Goal: Information Seeking & Learning: Learn about a topic

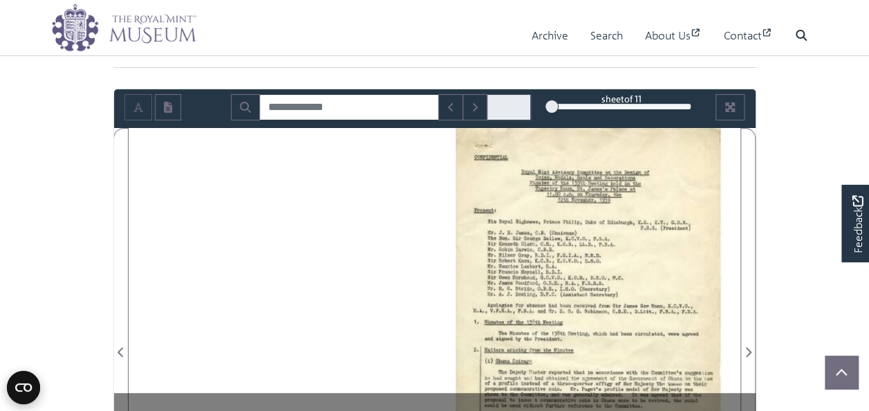
scroll to position [138, 0]
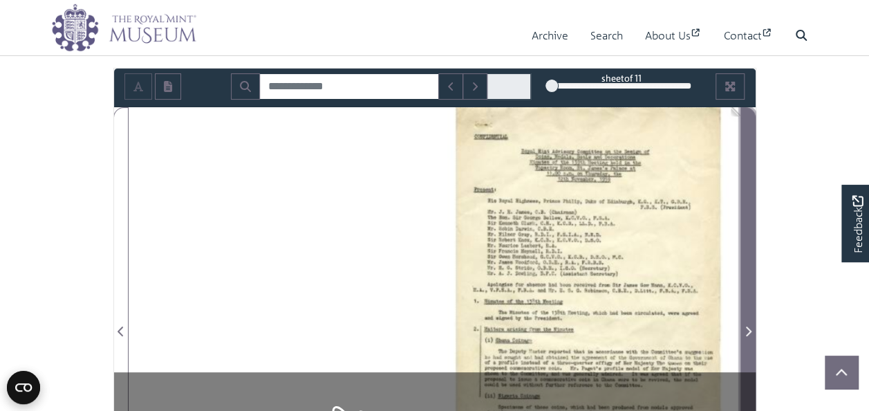
click at [746, 171] on span "Next Page" at bounding box center [748, 323] width 14 height 431
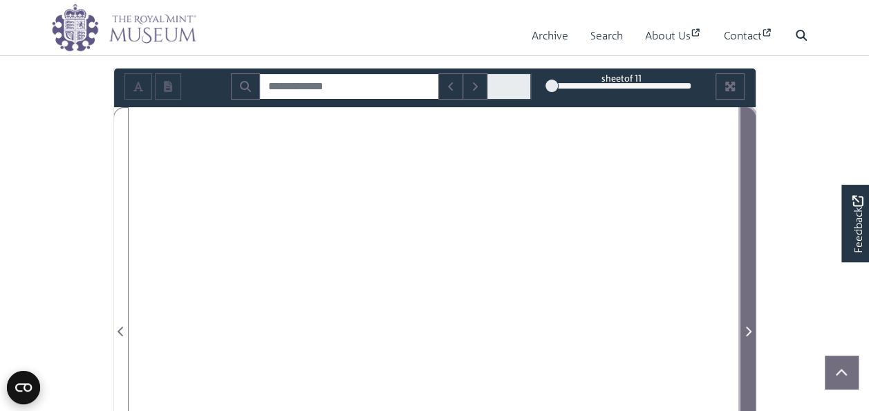
click at [746, 171] on span "Next Page" at bounding box center [748, 323] width 14 height 431
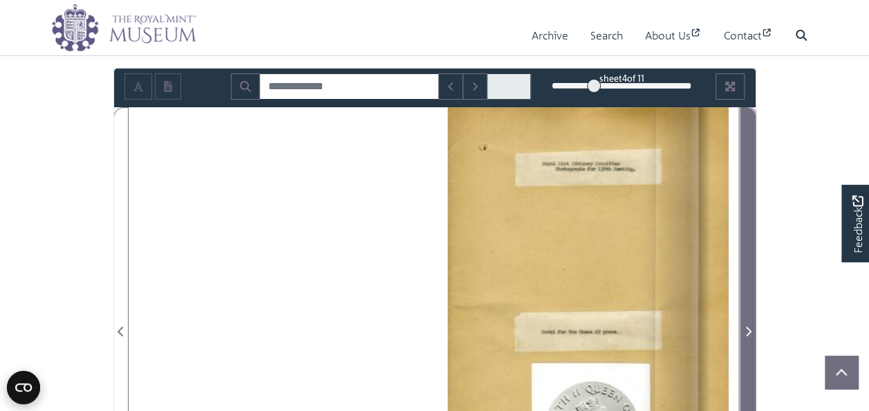
click at [746, 171] on span "Next Page" at bounding box center [748, 323] width 14 height 431
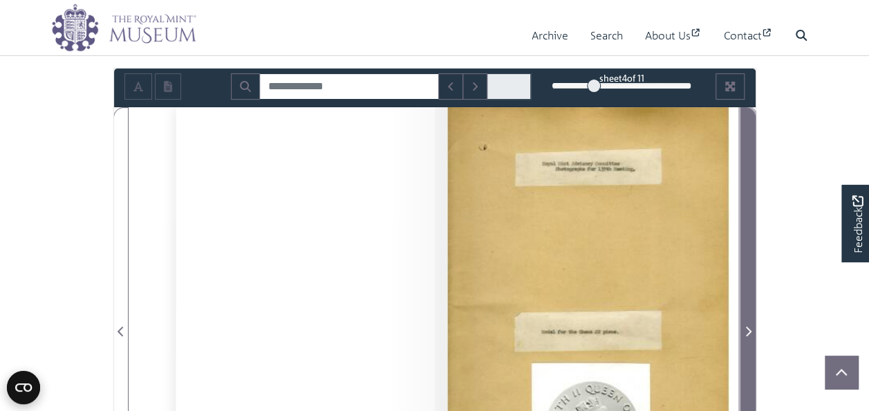
click at [746, 171] on span "Next Page" at bounding box center [748, 323] width 14 height 431
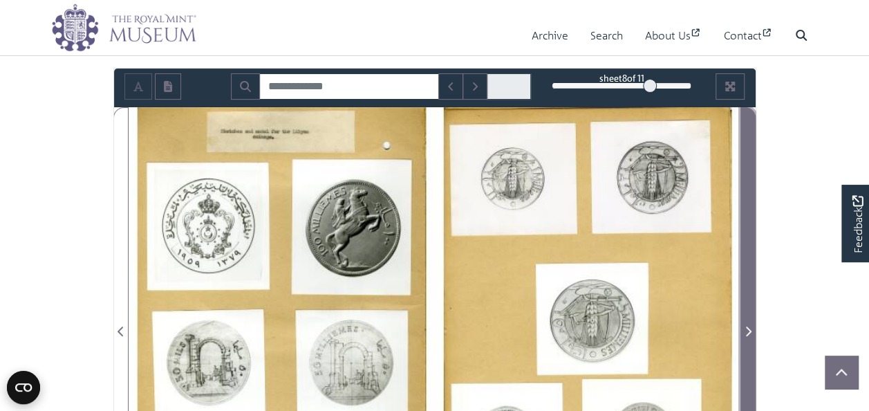
click at [746, 171] on span "Next Page" at bounding box center [748, 323] width 14 height 431
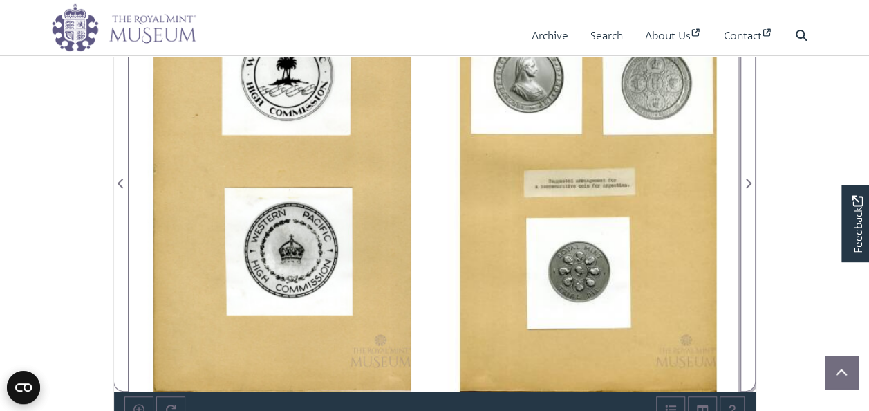
scroll to position [346, 0]
